Goal: Information Seeking & Learning: Learn about a topic

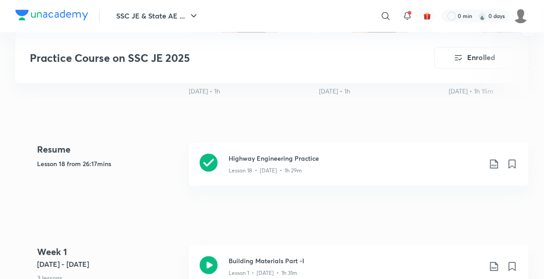
scroll to position [375, 0]
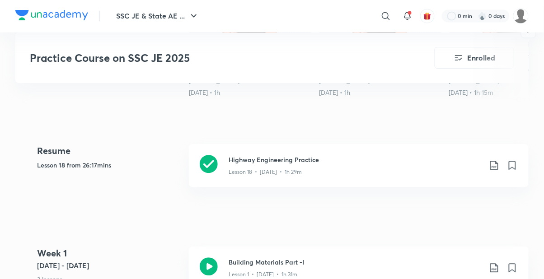
click at [316, 165] on div "Lesson 18 • [DATE] • 1h 29m" at bounding box center [355, 171] width 253 height 12
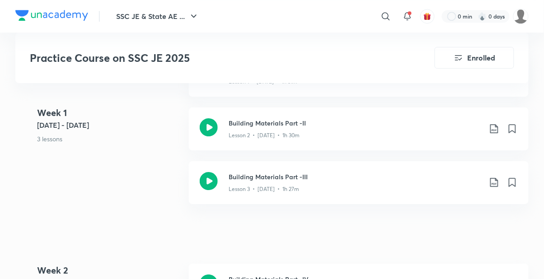
scroll to position [569, 0]
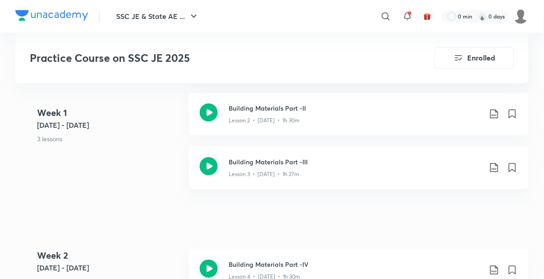
scroll to position [584, 0]
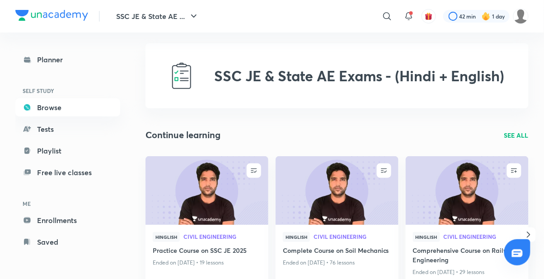
scroll to position [9, 0]
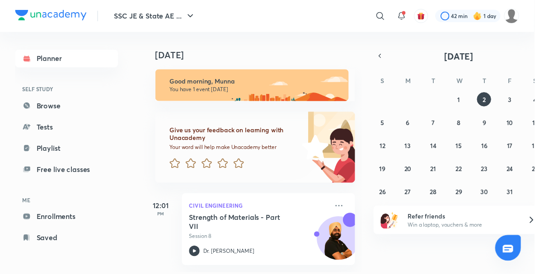
click at [43, 109] on link "Browse" at bounding box center [67, 108] width 105 height 18
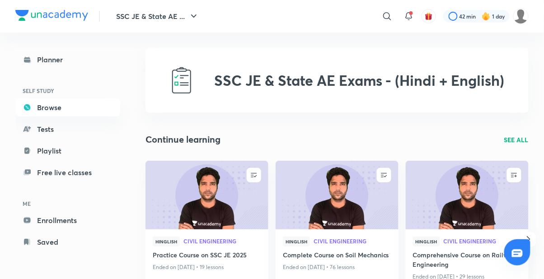
scroll to position [3, 0]
click at [56, 223] on link "Enrollments" at bounding box center [67, 221] width 105 height 18
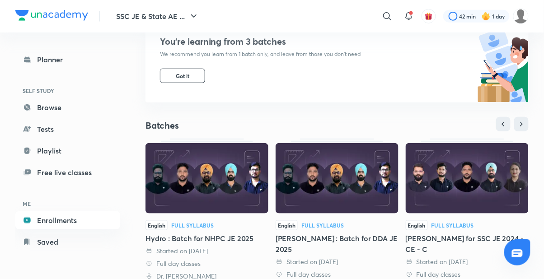
scroll to position [100, 0]
click at [217, 198] on img at bounding box center [207, 178] width 123 height 71
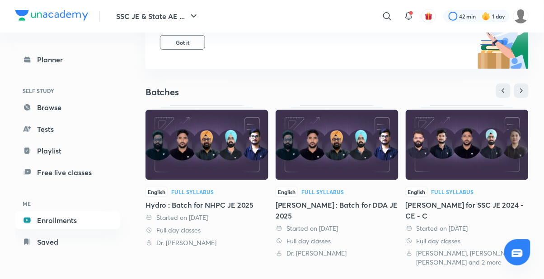
scroll to position [144, 0]
